Goal: Information Seeking & Learning: Learn about a topic

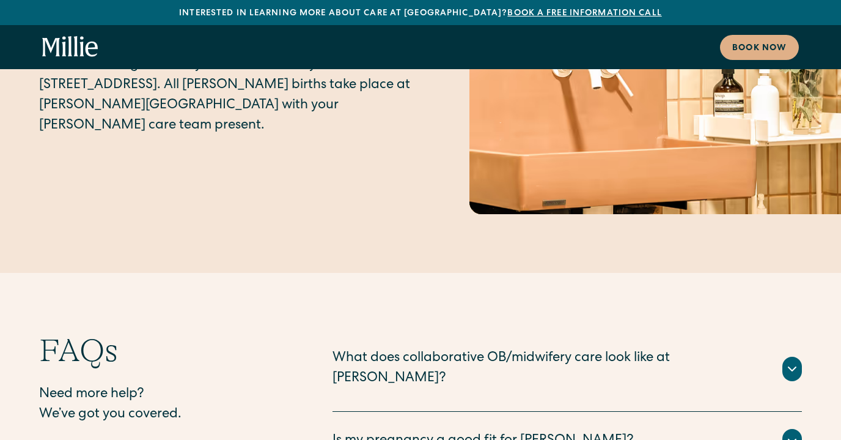
scroll to position [6191, 0]
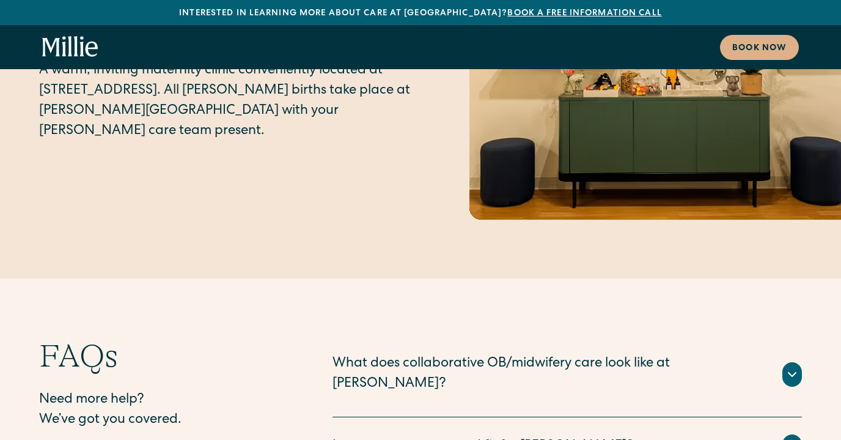
click at [72, 46] on icon "home" at bounding box center [70, 47] width 56 height 22
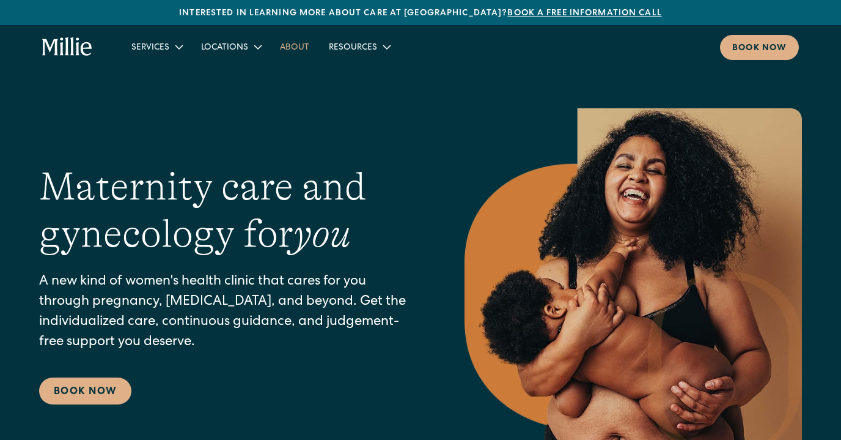
click at [300, 45] on link "About" at bounding box center [294, 47] width 49 height 20
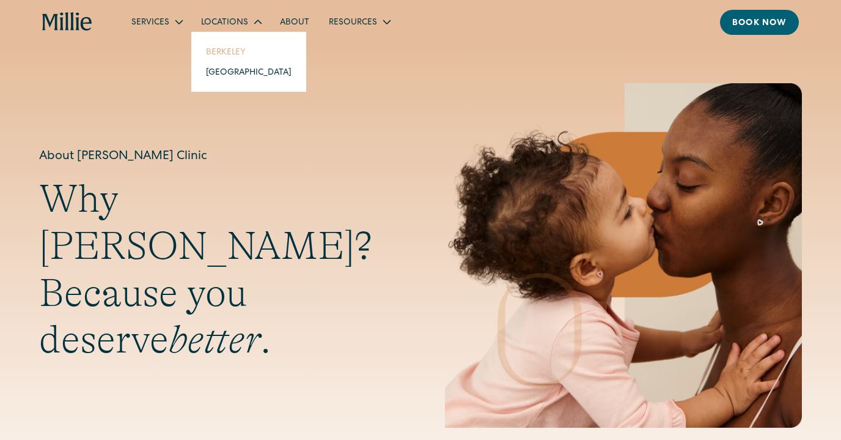
click at [232, 55] on link "Berkeley" at bounding box center [248, 52] width 105 height 20
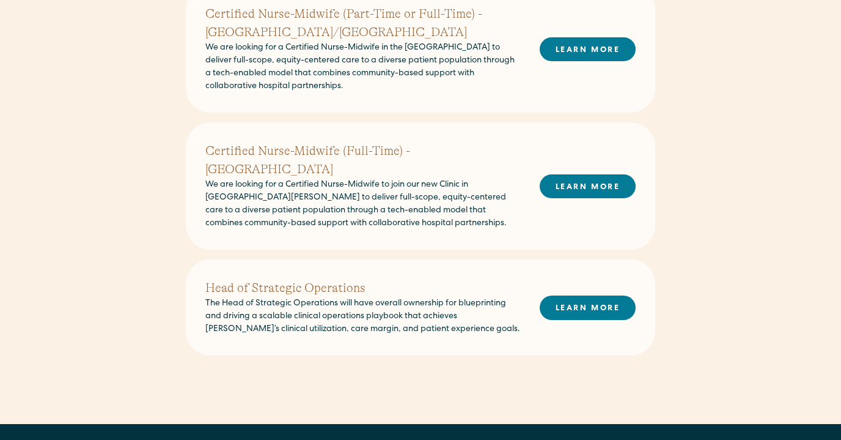
scroll to position [535, 0]
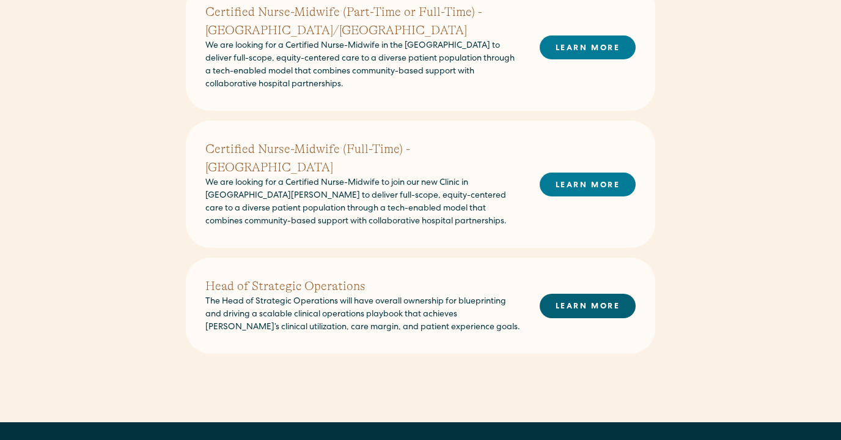
click at [591, 294] on link "LEARN MORE" at bounding box center [588, 306] width 96 height 24
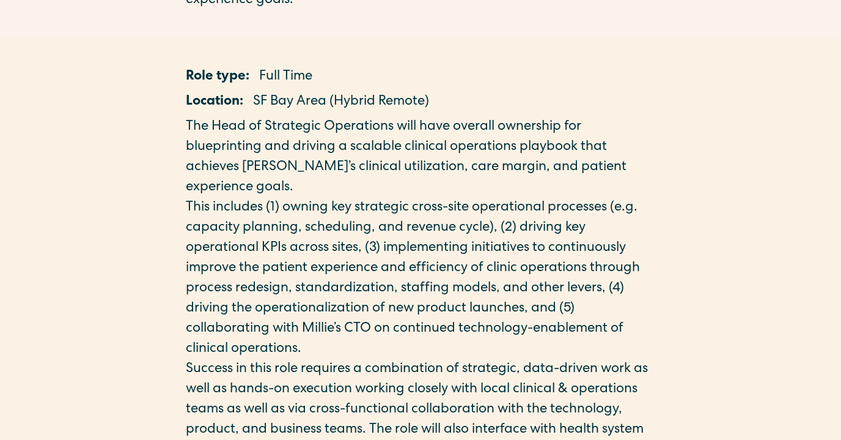
scroll to position [238, 0]
